Goal: Task Accomplishment & Management: Manage account settings

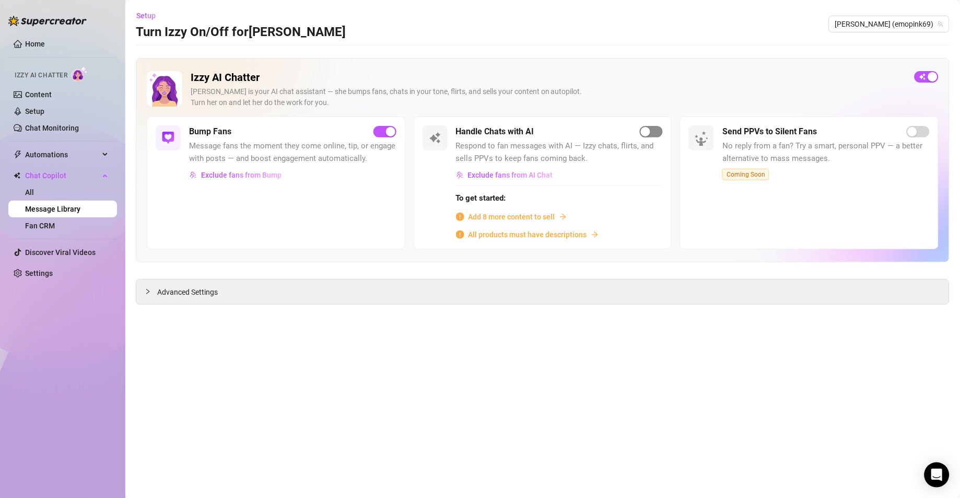
click at [649, 131] on div "button" at bounding box center [645, 131] width 9 height 9
click at [493, 221] on span "Add 8 more content to sell" at bounding box center [512, 216] width 87 height 11
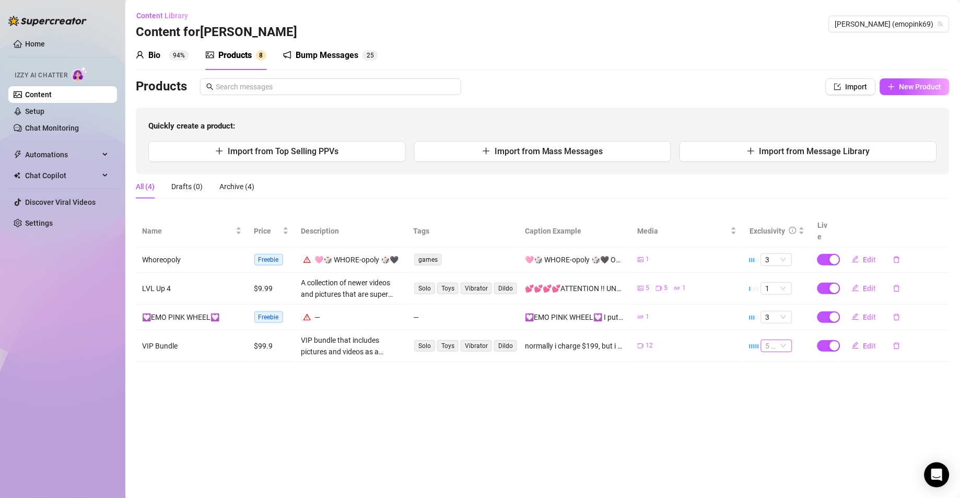
click at [786, 340] on span "5 🔥" at bounding box center [776, 345] width 23 height 11
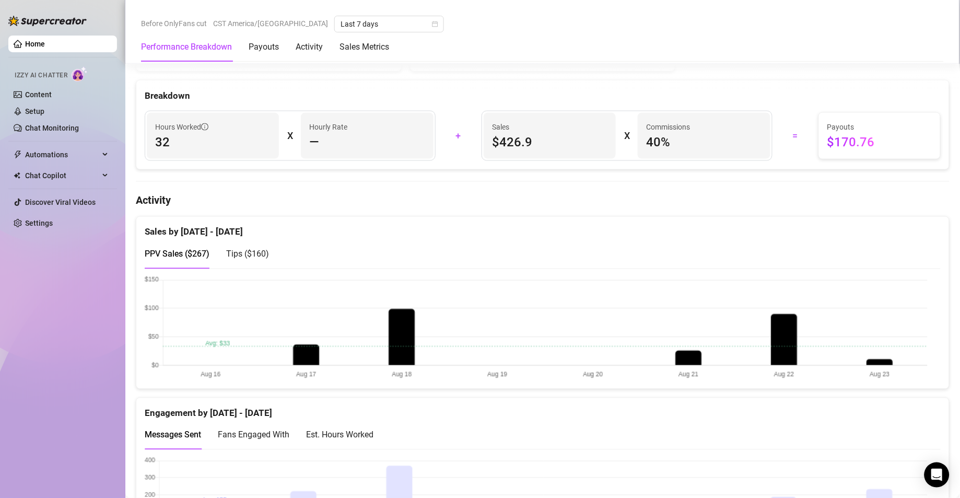
scroll to position [445, 0]
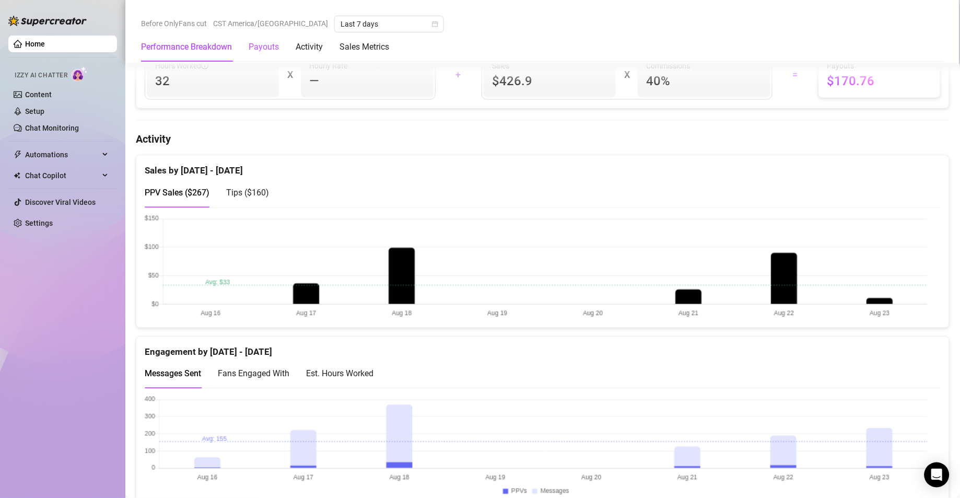
click at [275, 47] on div "Payouts" at bounding box center [264, 47] width 30 height 13
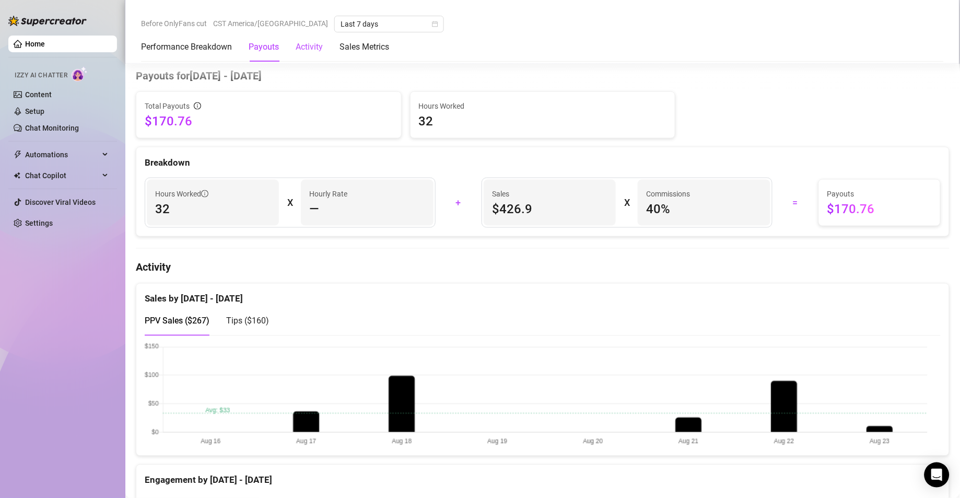
click at [323, 50] on div "Activity" at bounding box center [309, 47] width 27 height 13
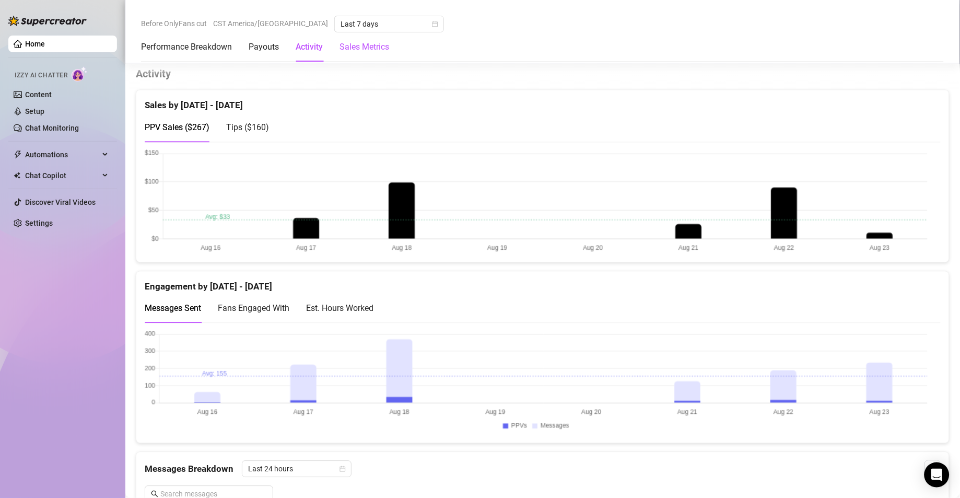
click at [358, 47] on Metrics "Sales Metrics" at bounding box center [365, 47] width 50 height 13
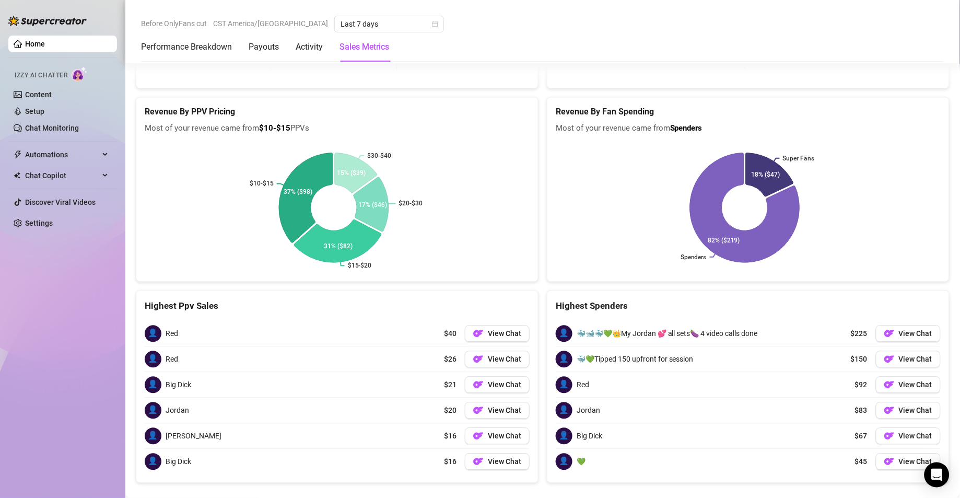
scroll to position [1619, 0]
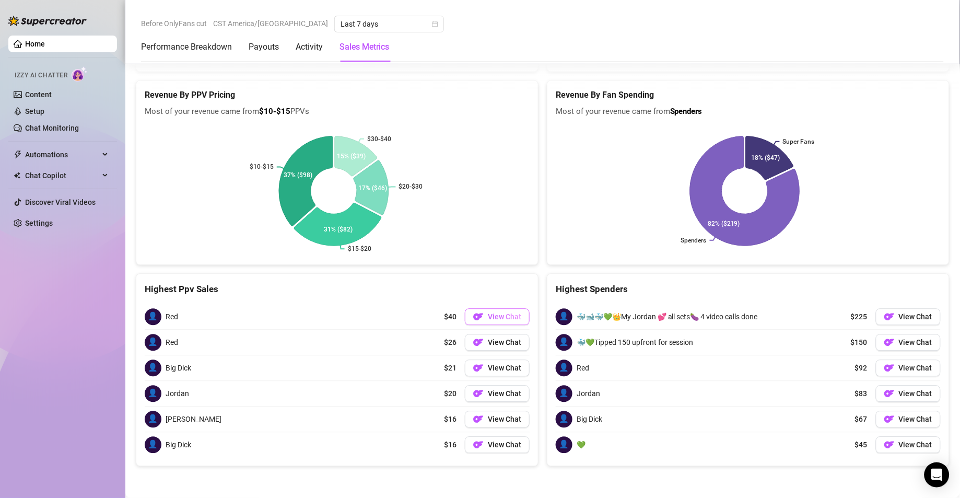
click at [486, 309] on button "View Chat" at bounding box center [497, 317] width 65 height 17
click at [898, 346] on button "View Chat" at bounding box center [908, 342] width 65 height 17
